Goal: Task Accomplishment & Management: Use online tool/utility

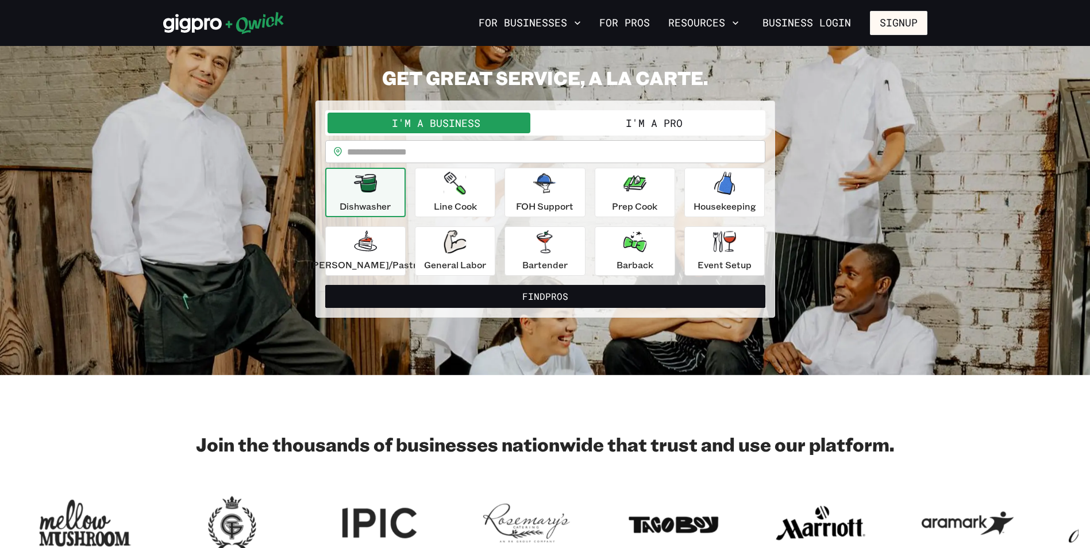
scroll to position [57, 0]
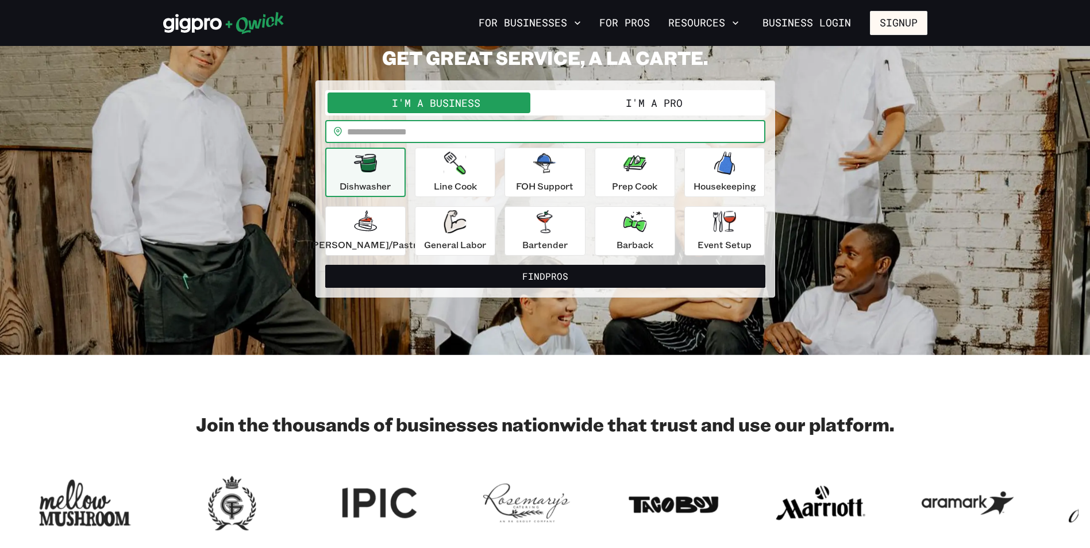
click at [405, 139] on input "text" at bounding box center [556, 131] width 418 height 23
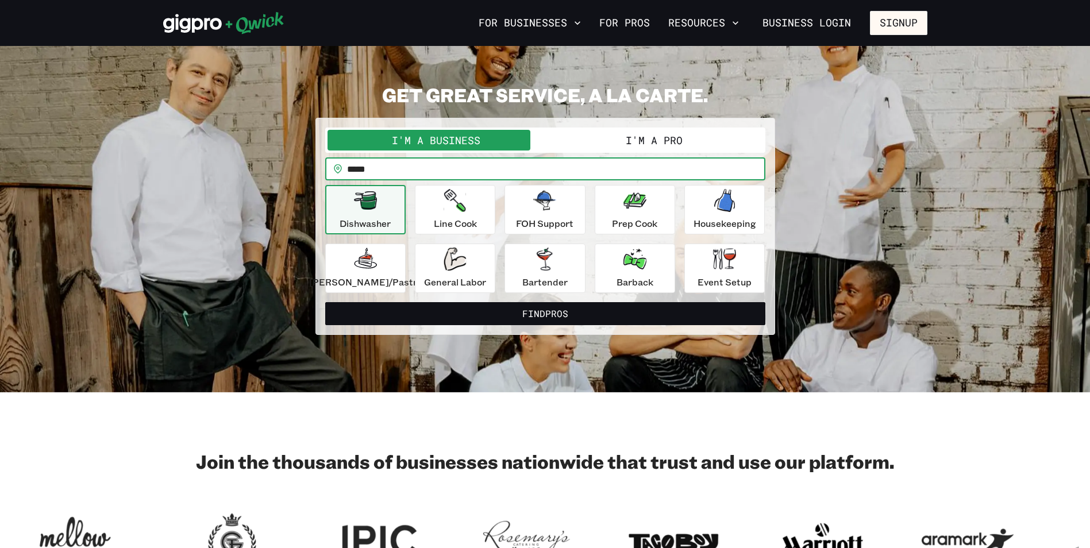
scroll to position [0, 0]
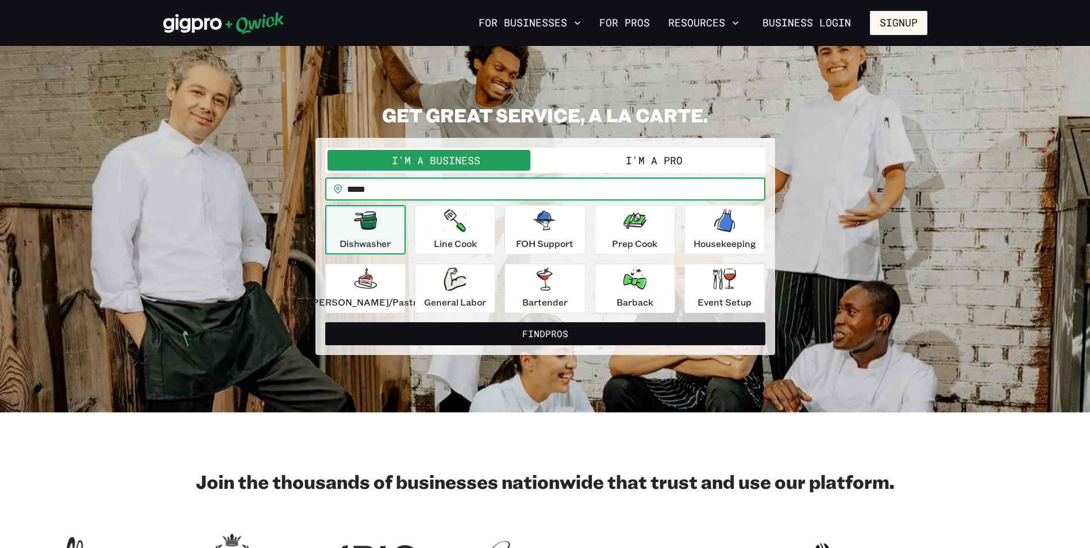
type input "*****"
click at [643, 155] on button "I'm a Pro" at bounding box center [654, 160] width 218 height 21
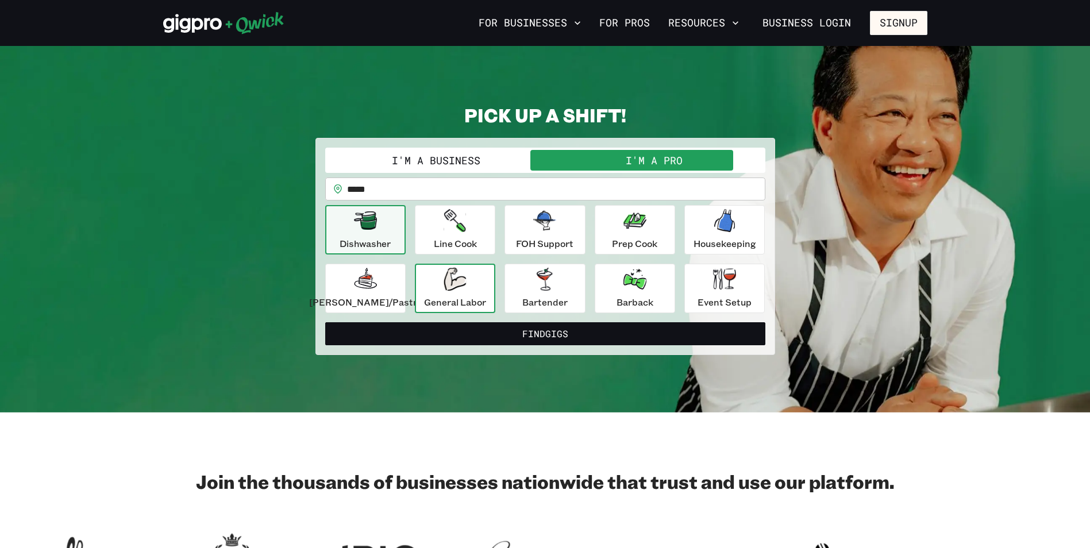
click at [466, 284] on icon "button" at bounding box center [454, 279] width 22 height 23
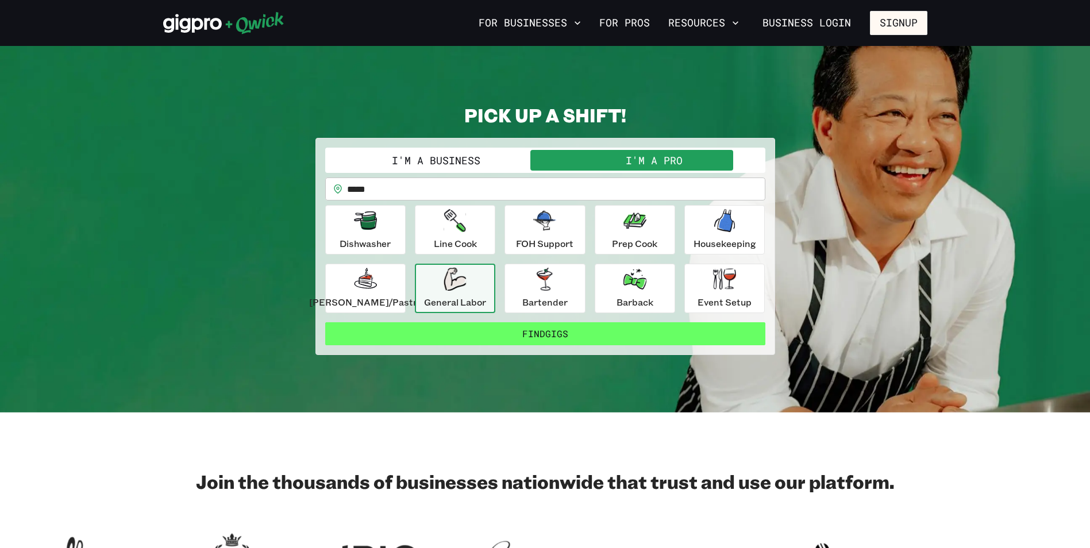
click at [491, 334] on button "Find Gigs" at bounding box center [545, 333] width 440 height 23
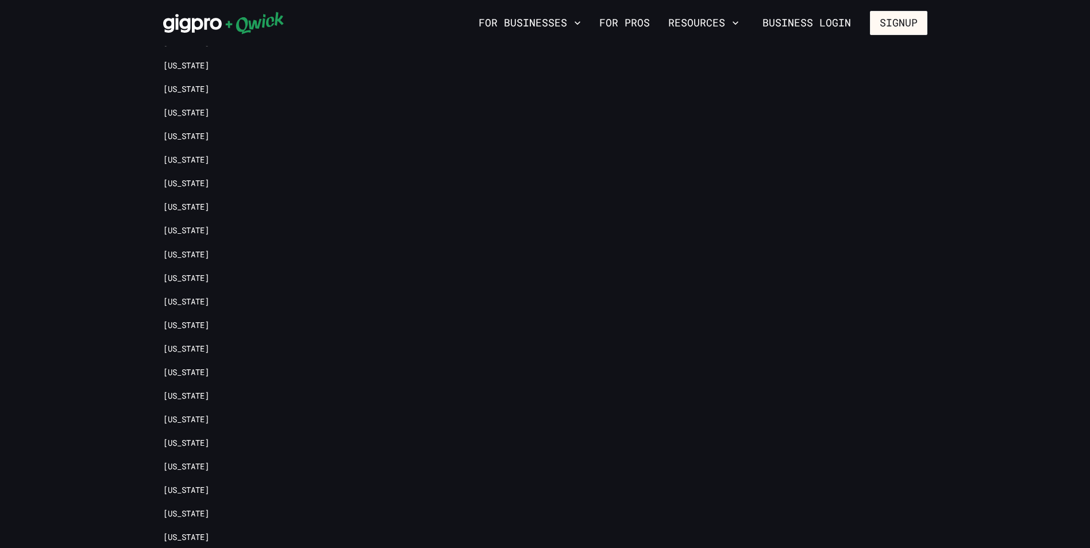
scroll to position [1379, 0]
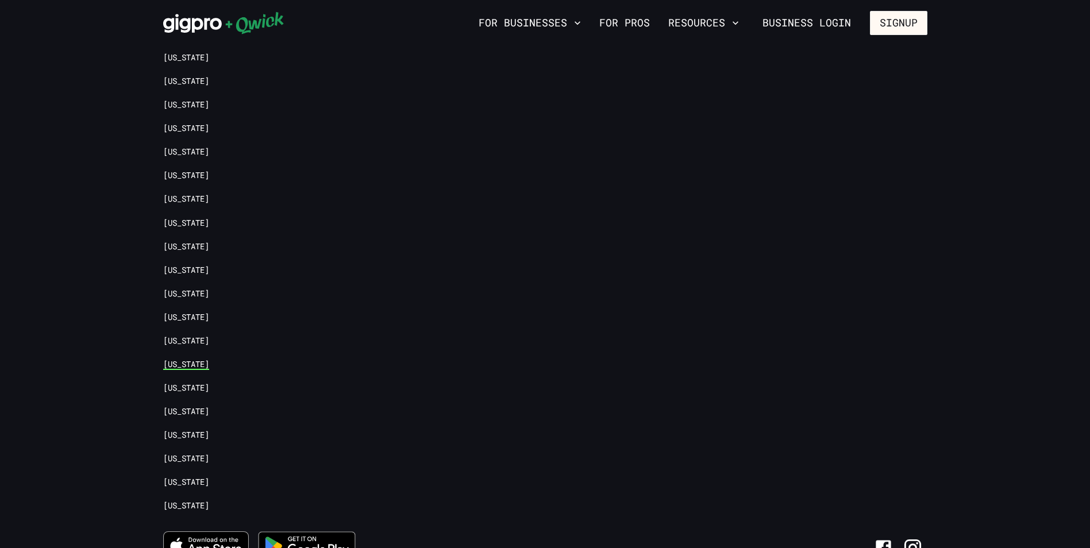
click at [175, 362] on link "[US_STATE]" at bounding box center [186, 364] width 46 height 11
